Goal: Task Accomplishment & Management: Manage account settings

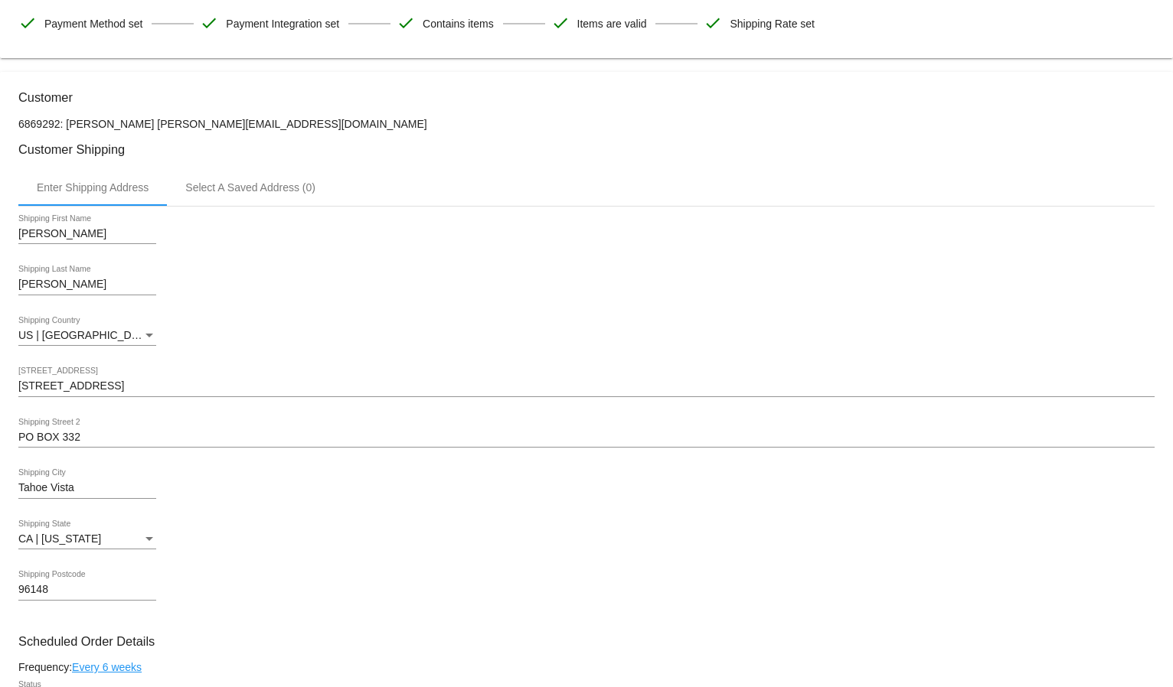
scroll to position [223, 0]
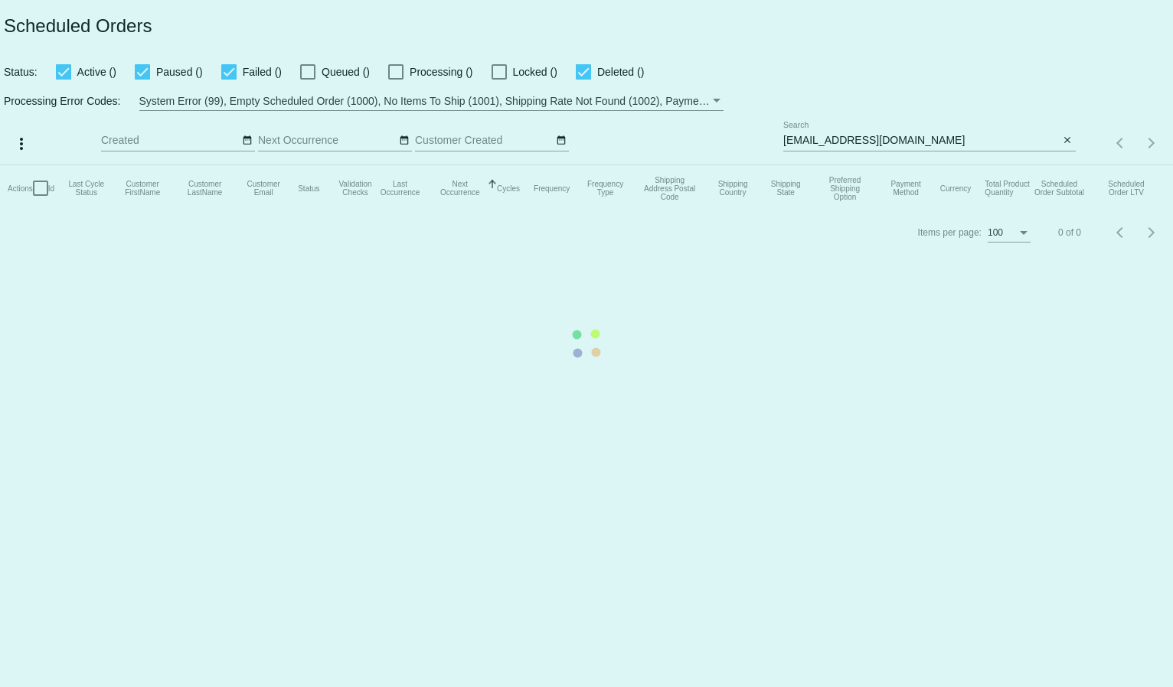
click at [850, 136] on app-dashboard-scheduled-orders "Scheduled Orders Status: Active () Paused () Failed () Queued () Processing () …" at bounding box center [586, 127] width 1173 height 254
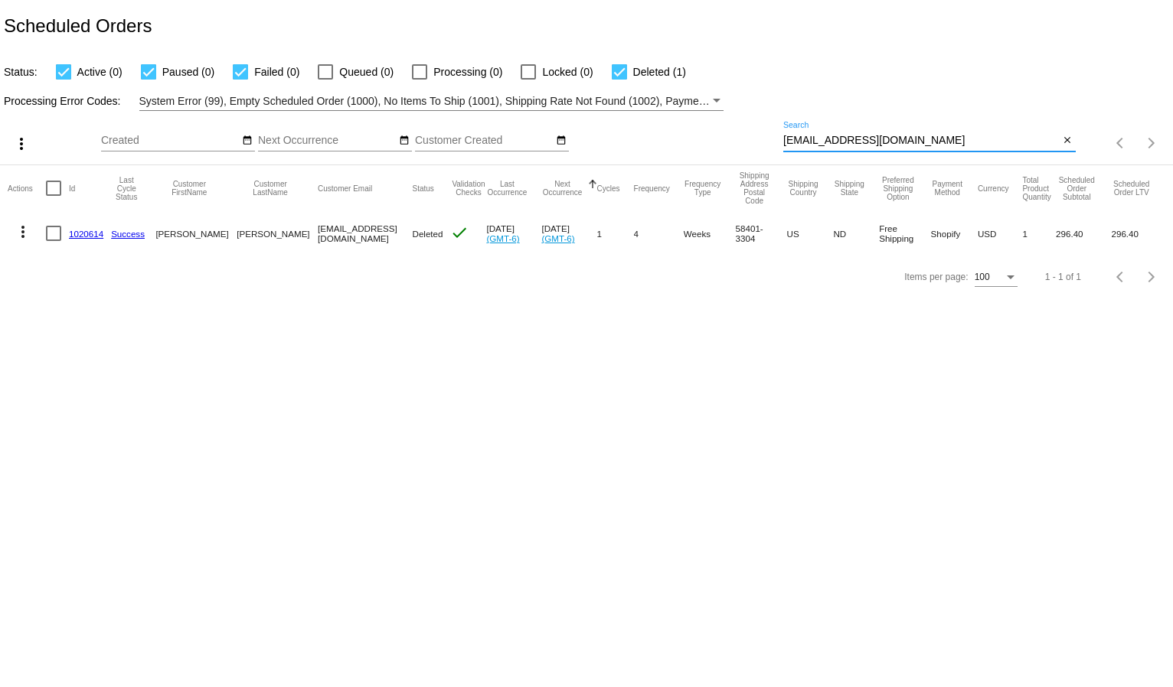
click at [850, 136] on input "[EMAIL_ADDRESS][DOMAIN_NAME]" at bounding box center [921, 141] width 276 height 12
paste input "[EMAIL_ADDRESS][DOMAIN_NAME]"
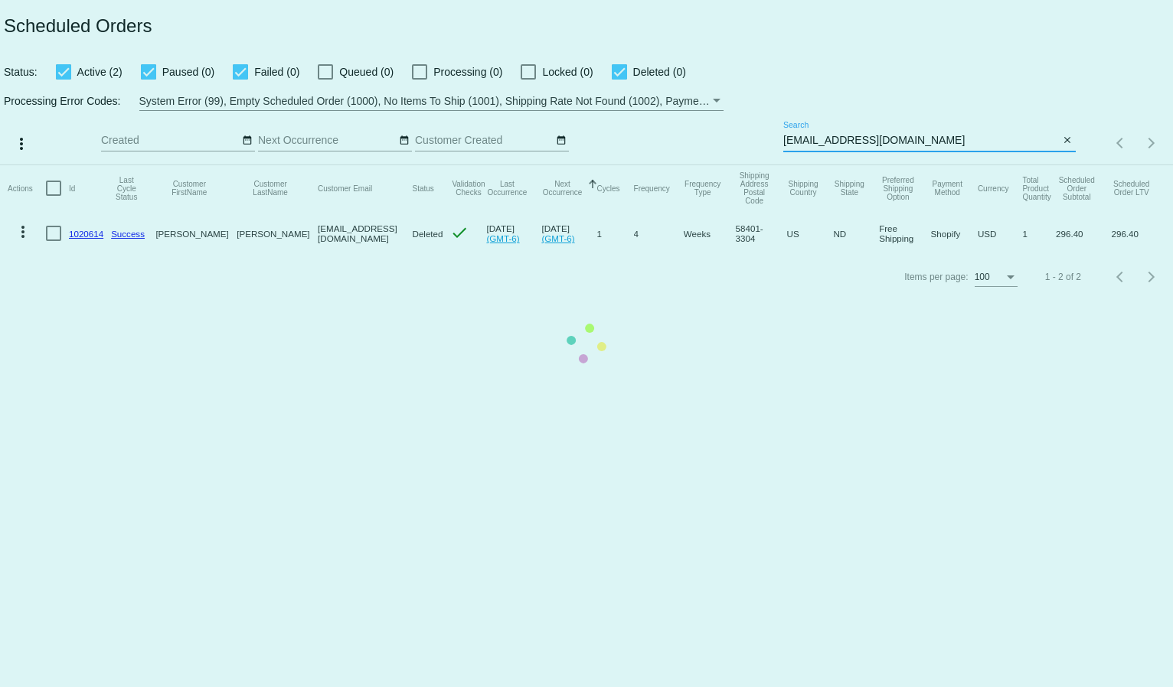
type input "[EMAIL_ADDRESS][DOMAIN_NAME]"
click at [910, 75] on div "Status: Active (2) Paused (0) Failed (0) Queued (0) Processing (0) Locked (0) D…" at bounding box center [586, 66] width 1173 height 29
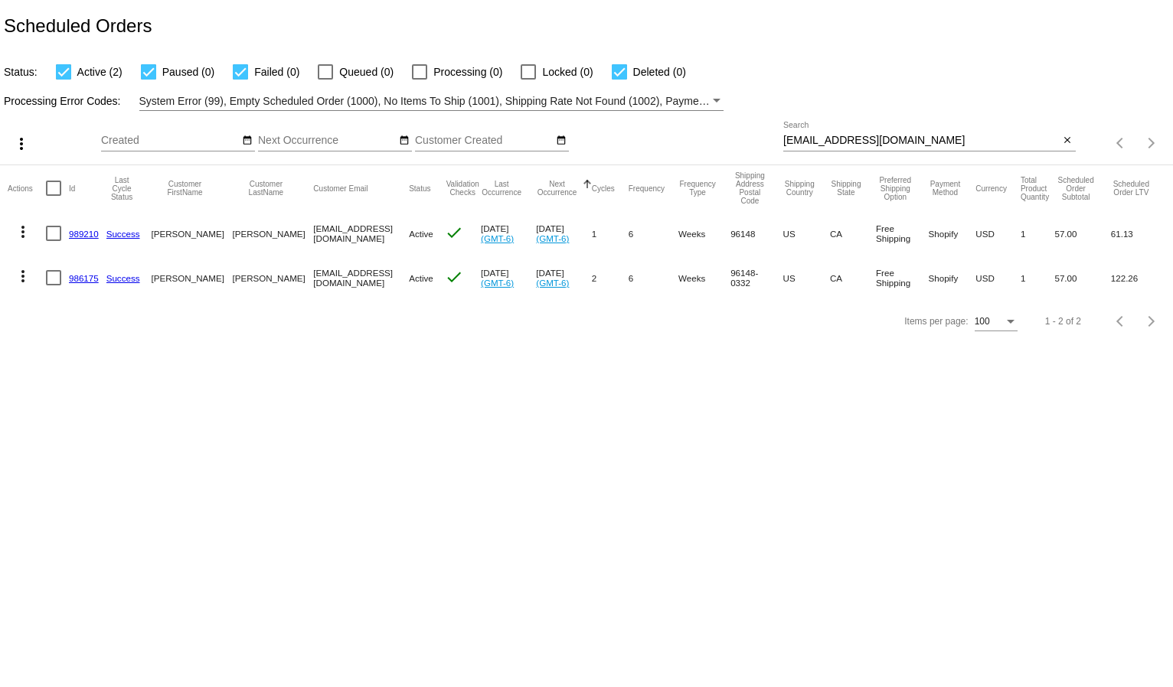
click at [88, 279] on link "986175" at bounding box center [84, 278] width 30 height 10
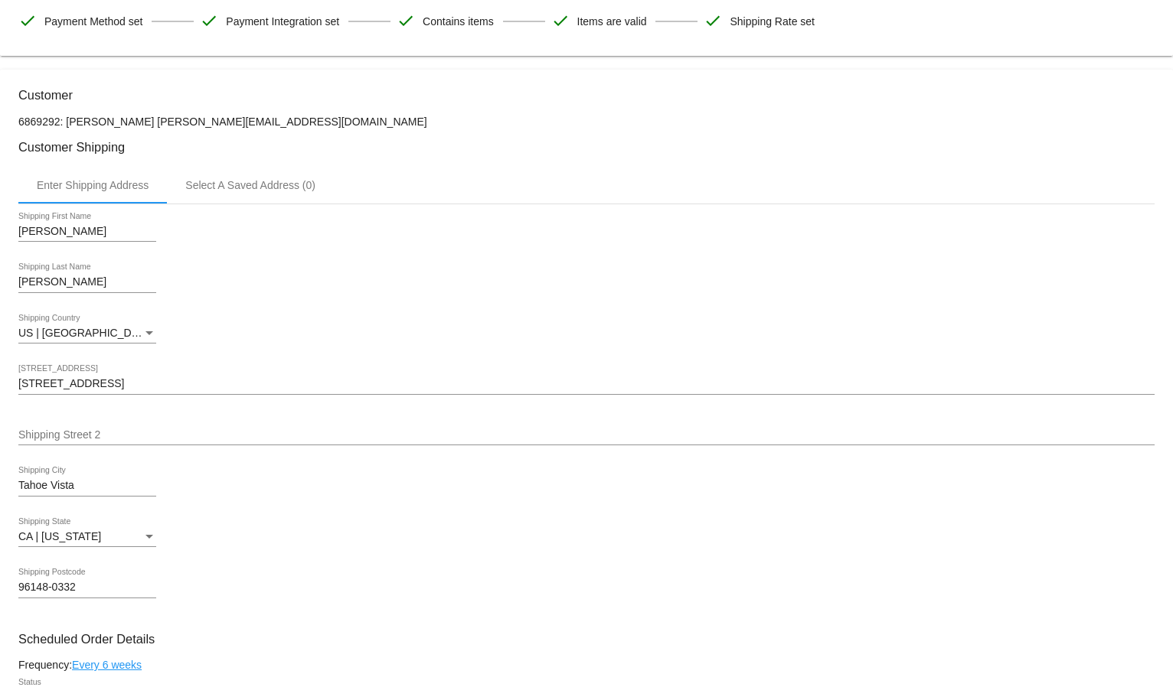
scroll to position [340, 0]
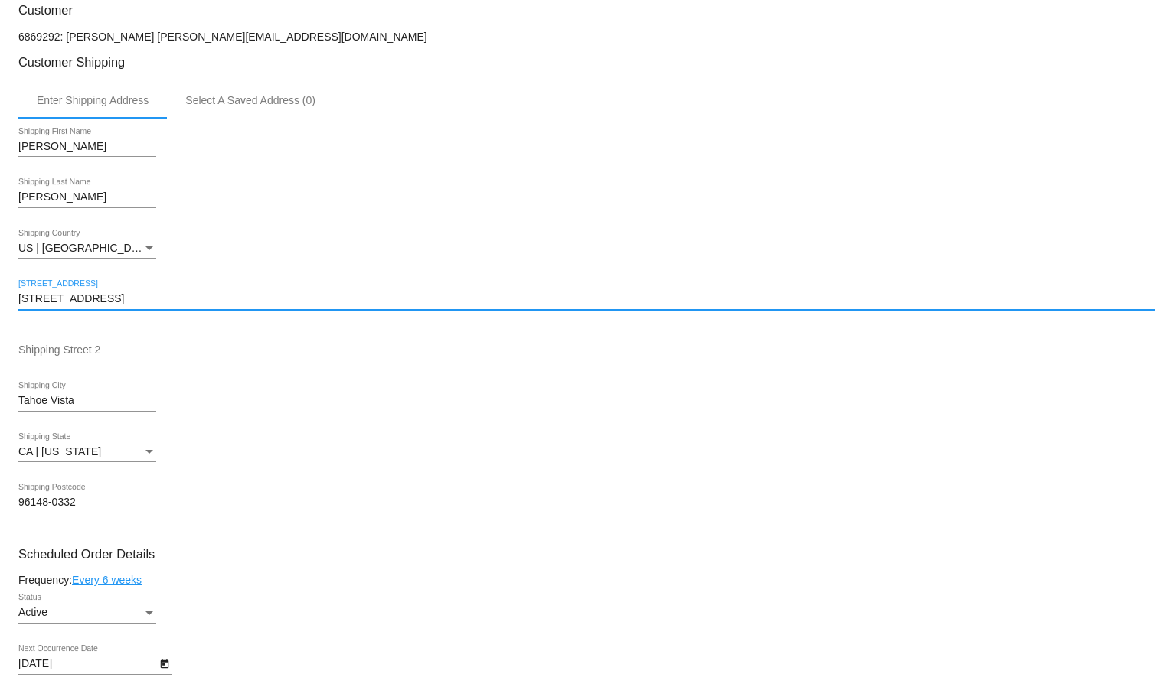
click at [79, 294] on input "[STREET_ADDRESS]" at bounding box center [586, 299] width 1136 height 12
paste input "PO BOX"
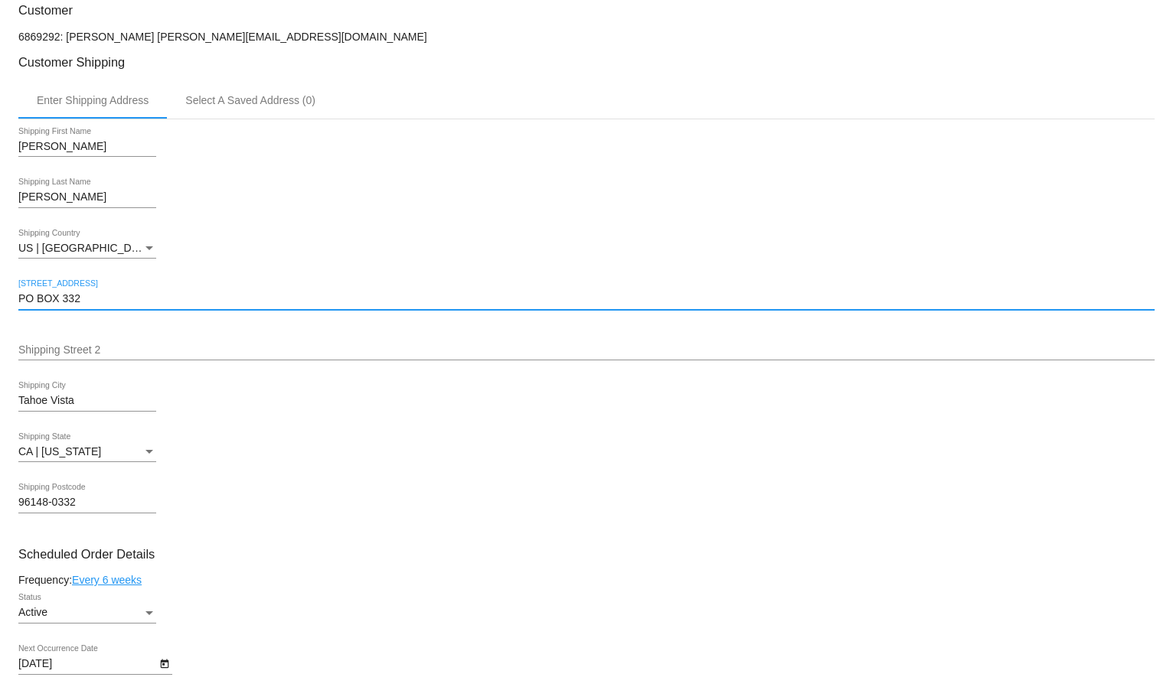
type input "PO BOX 332"
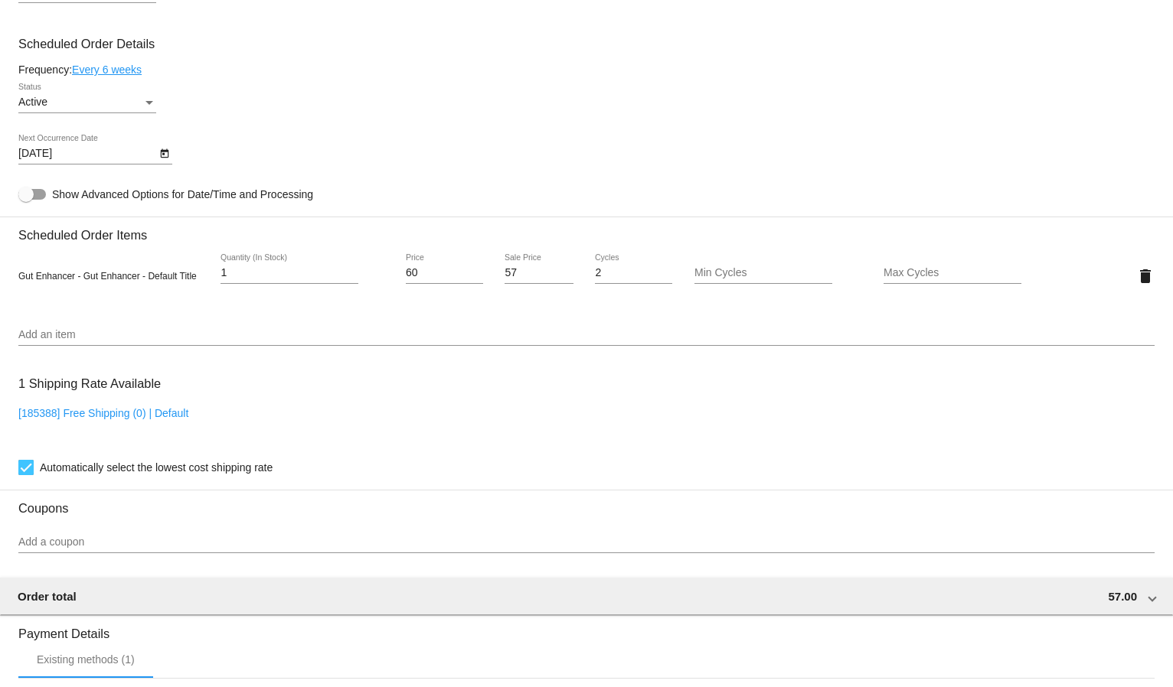
scroll to position [1159, 0]
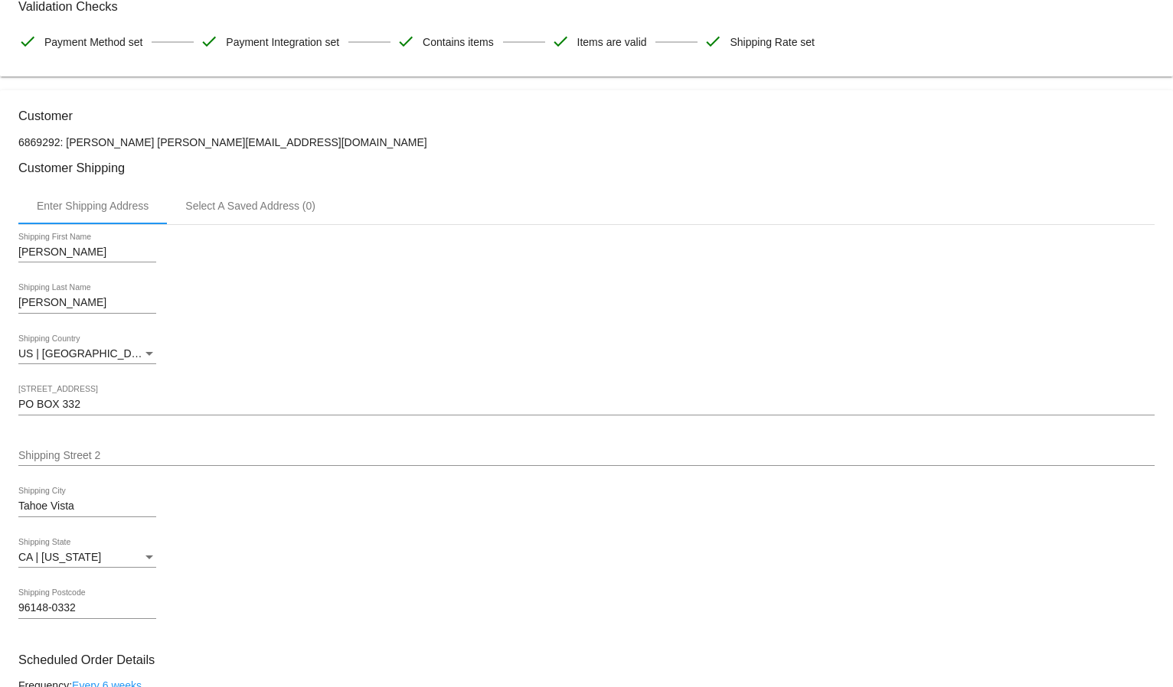
scroll to position [308, 0]
